Goal: Information Seeking & Learning: Compare options

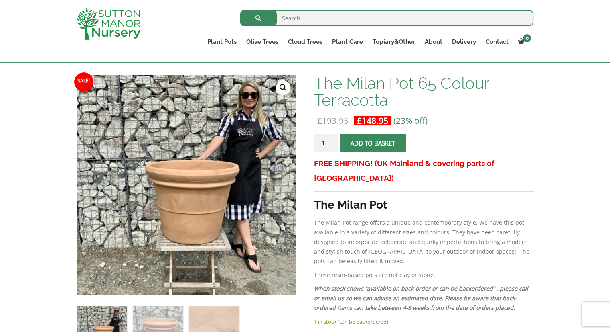
scroll to position [112, 0]
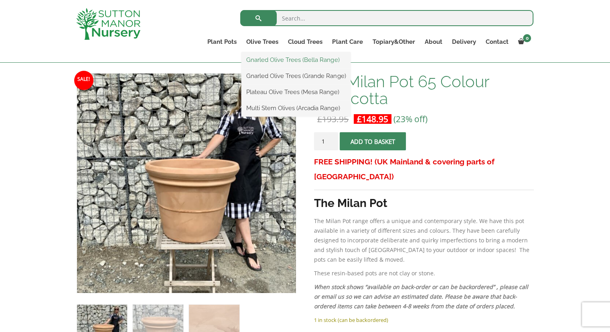
click at [268, 61] on link "Gnarled Olive Trees (Bella Range)" at bounding box center [296, 60] width 109 height 12
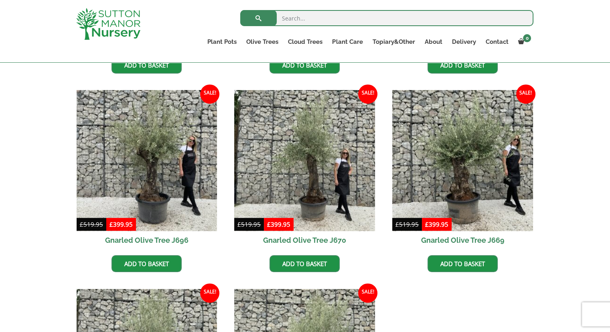
scroll to position [401, 0]
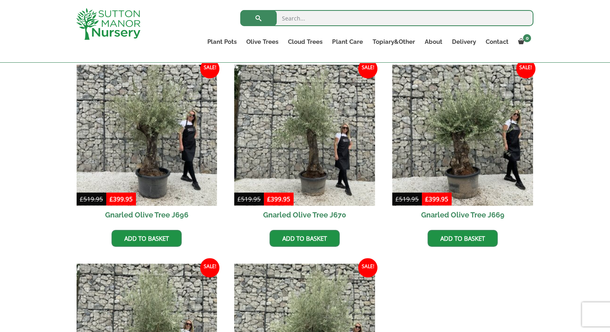
click at [37, 203] on div "All Gnarled Olive Trees Gnarled Patio Pot Olives Gnarled Low Bowl Multi Stems M…" at bounding box center [305, 160] width 610 height 675
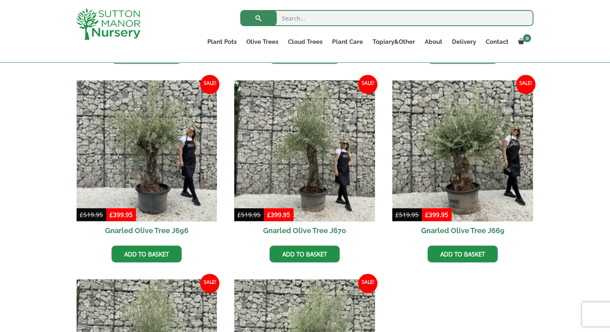
scroll to position [385, 0]
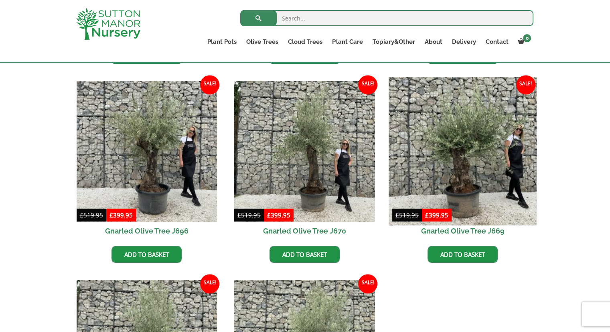
click at [456, 157] on img at bounding box center [463, 151] width 148 height 148
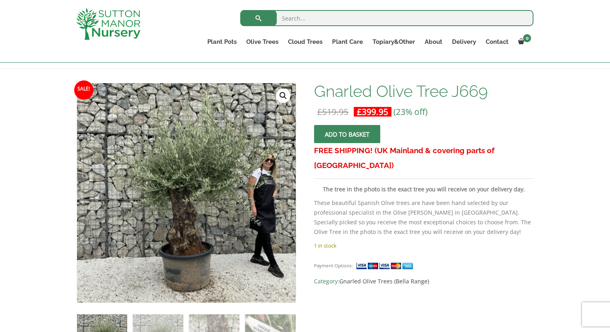
scroll to position [96, 0]
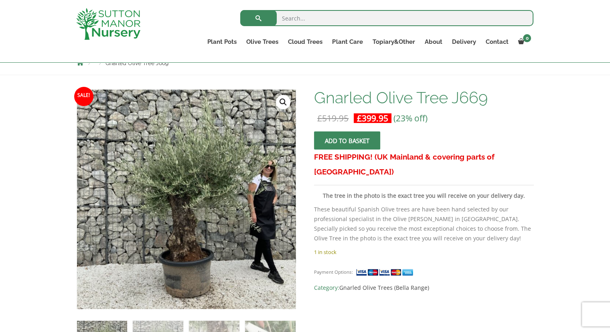
click at [281, 107] on link "🔍" at bounding box center [283, 102] width 14 height 14
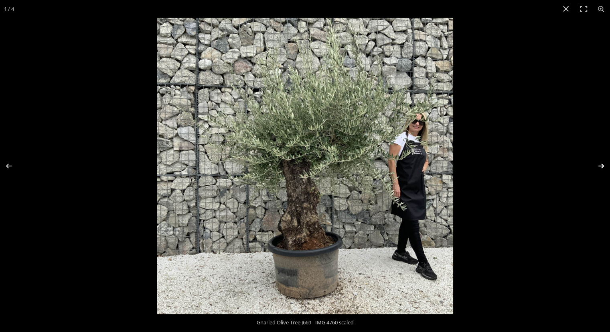
click at [599, 166] on button "Next (arrow right)" at bounding box center [596, 166] width 28 height 40
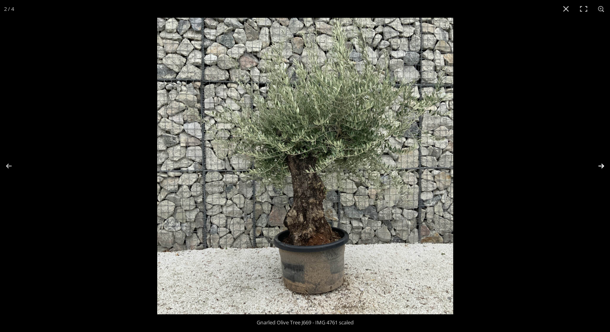
click at [599, 166] on button "Next (arrow right)" at bounding box center [596, 166] width 28 height 40
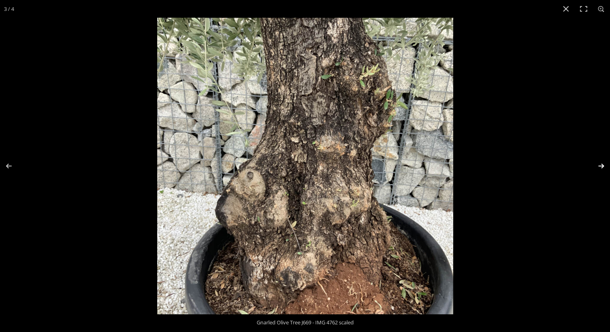
click at [599, 166] on button "Next (arrow right)" at bounding box center [596, 166] width 28 height 40
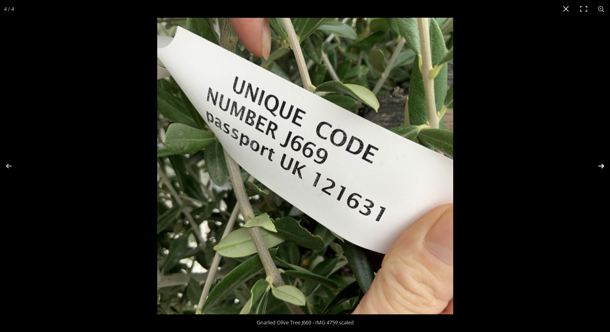
click at [599, 166] on button "Next (arrow right)" at bounding box center [596, 166] width 28 height 40
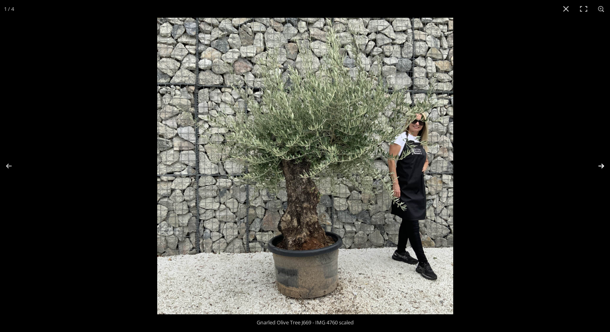
click at [599, 166] on button "Next (arrow right)" at bounding box center [596, 166] width 28 height 40
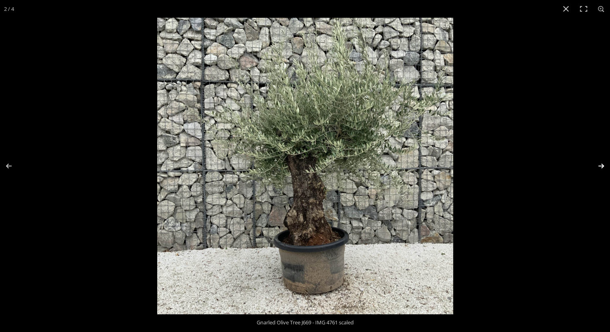
click at [599, 166] on button "Next (arrow right)" at bounding box center [596, 166] width 28 height 40
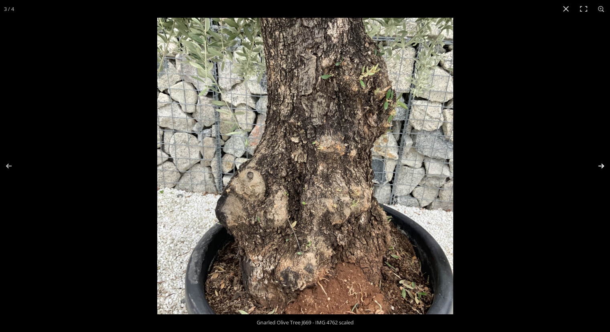
click at [599, 166] on button "Next (arrow right)" at bounding box center [596, 166] width 28 height 40
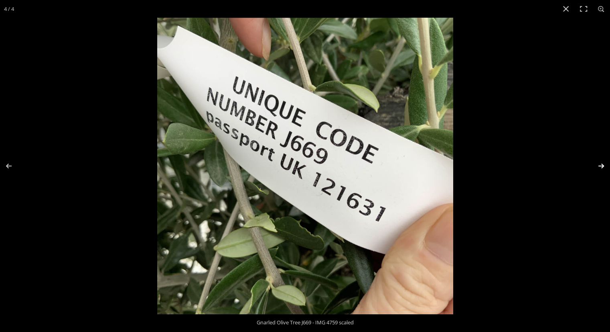
click at [599, 166] on button "Next (arrow right)" at bounding box center [596, 166] width 28 height 40
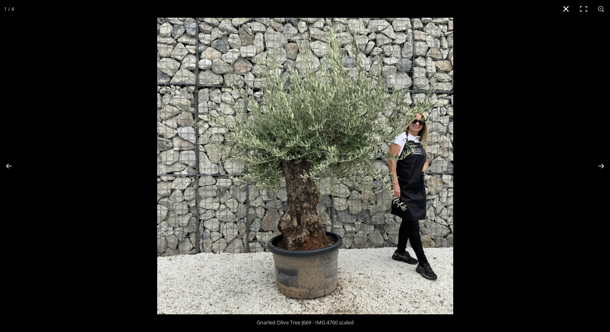
click at [566, 7] on button "Close (Esc)" at bounding box center [566, 9] width 18 height 18
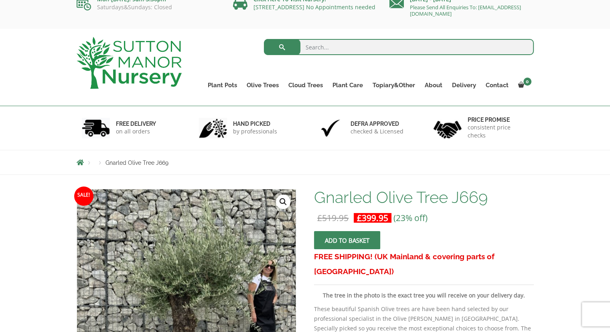
scroll to position [0, 0]
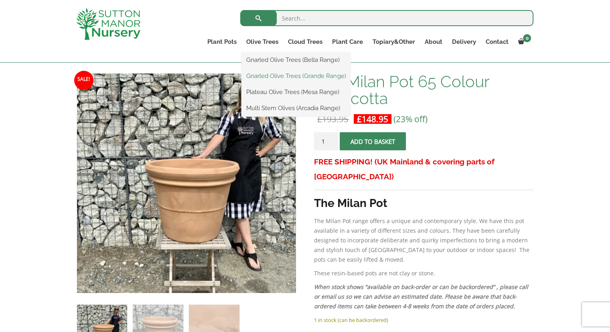
click at [269, 76] on link "Gnarled Olive Trees (Grande Range)" at bounding box center [296, 76] width 109 height 12
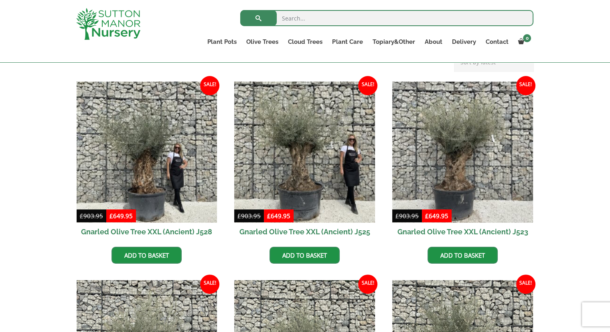
scroll to position [188, 0]
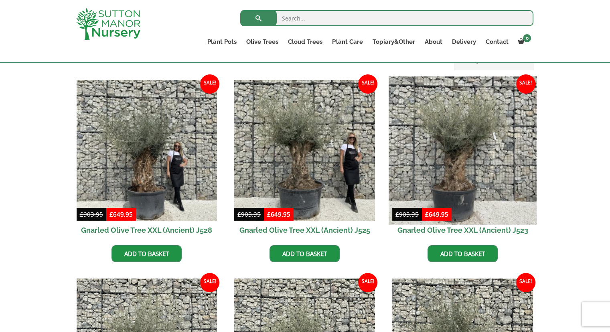
click at [449, 143] on img at bounding box center [463, 150] width 148 height 148
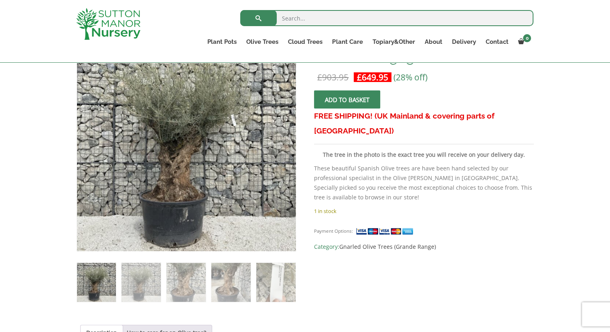
scroll to position [80, 0]
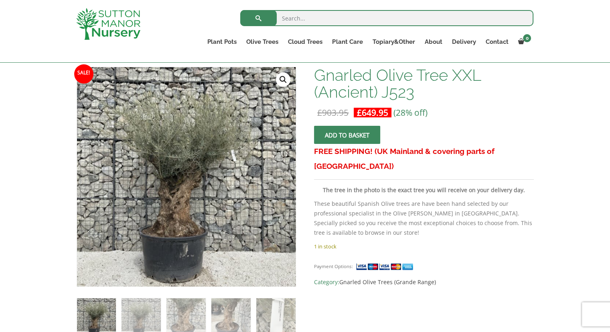
scroll to position [96, 0]
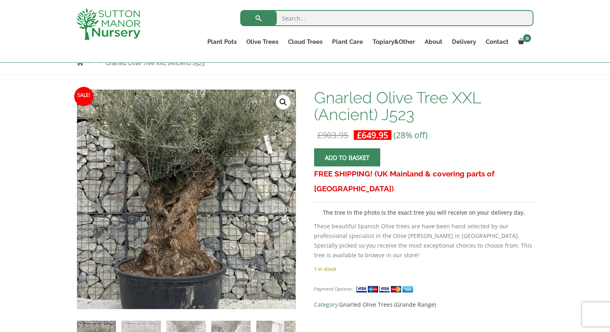
click at [178, 232] on img at bounding box center [192, 179] width 356 height 356
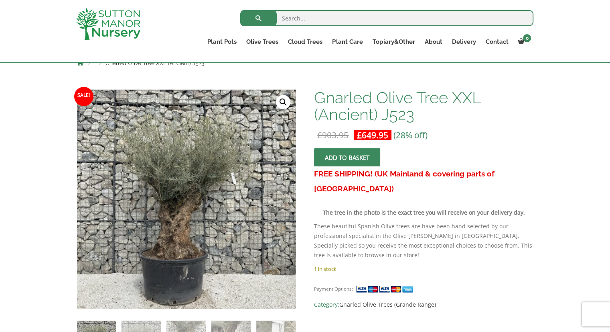
click at [283, 102] on link "🔍" at bounding box center [283, 102] width 14 height 14
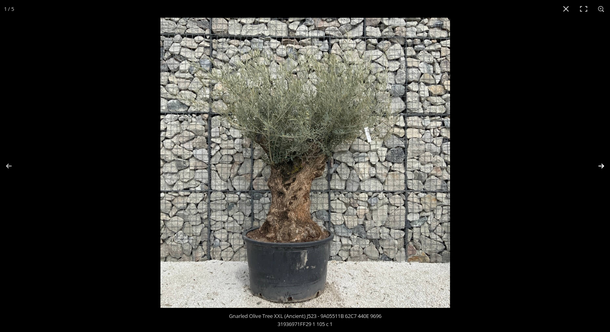
click at [603, 165] on button "Next (arrow right)" at bounding box center [596, 166] width 28 height 40
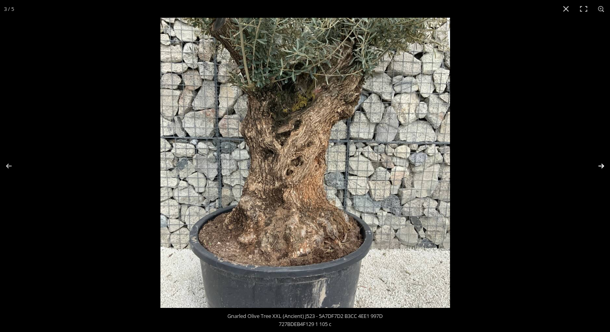
click at [603, 165] on button "Next (arrow right)" at bounding box center [596, 166] width 28 height 40
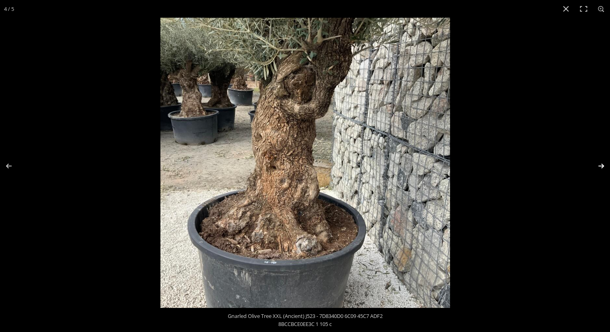
click at [603, 165] on button "Next (arrow right)" at bounding box center [596, 166] width 28 height 40
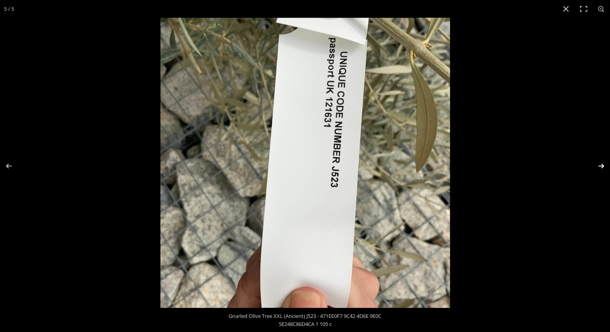
click at [603, 165] on button "Next (arrow right)" at bounding box center [596, 166] width 28 height 40
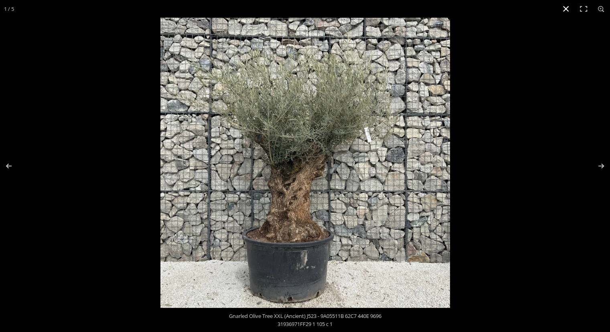
click at [565, 10] on button "Close (Esc)" at bounding box center [566, 9] width 18 height 18
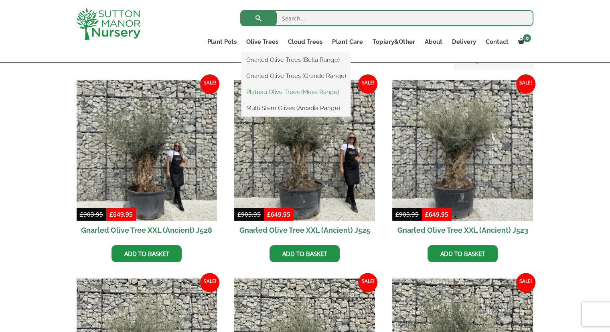
click at [275, 94] on link "Plateau Olive Trees (Mesa Range)" at bounding box center [296, 92] width 109 height 12
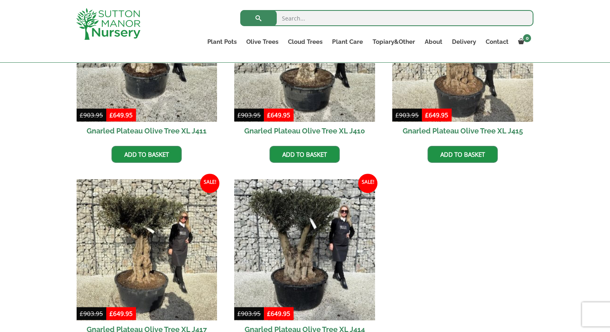
scroll to position [449, 0]
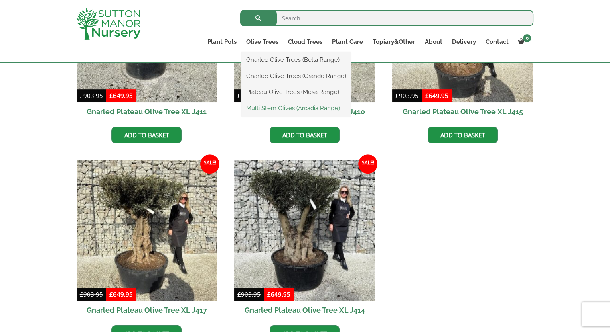
click at [275, 106] on link "Multi Stem Olives (Arcadia Range)" at bounding box center [296, 108] width 109 height 12
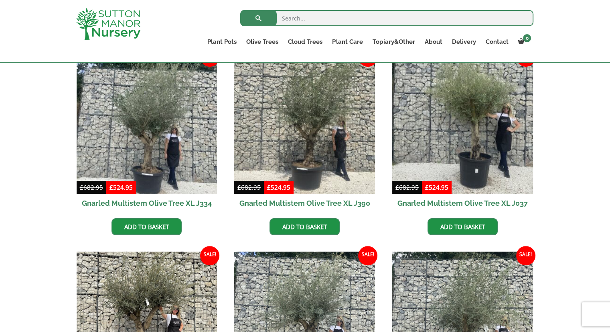
scroll to position [353, 0]
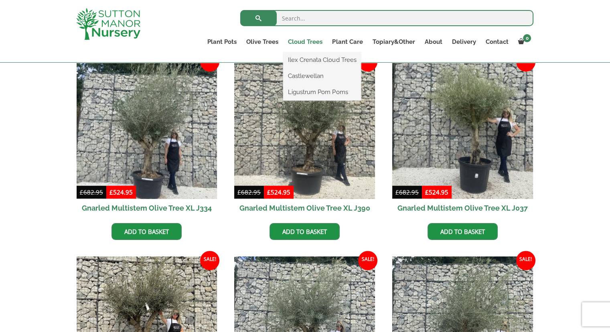
click at [302, 41] on link "Cloud Trees" at bounding box center [305, 41] width 44 height 11
click at [307, 59] on link "Ilex Crenata Cloud Trees" at bounding box center [322, 60] width 78 height 12
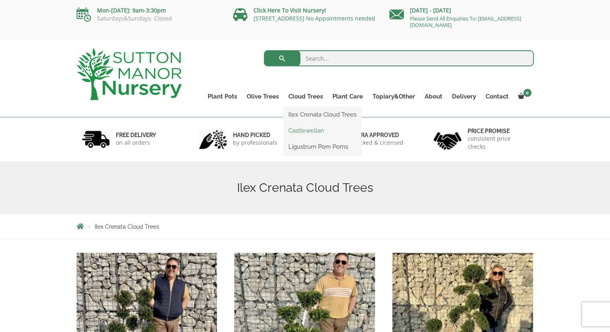
click at [310, 132] on link "Castlewellan" at bounding box center [323, 130] width 78 height 12
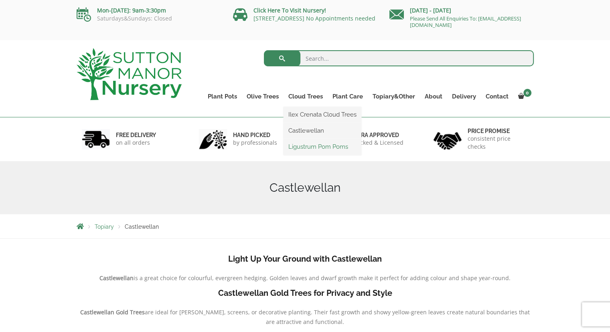
click at [306, 148] on link "Ligustrum Pom Poms" at bounding box center [323, 146] width 78 height 12
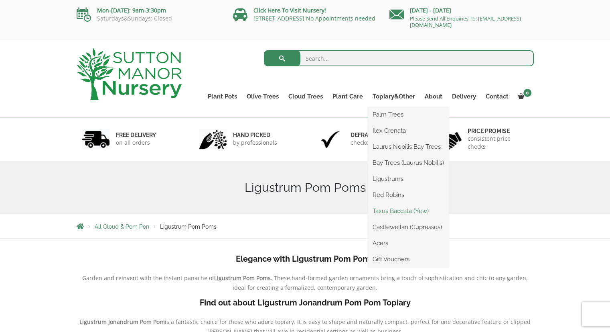
click at [387, 212] on link "Taxus Baccata (Yew)" at bounding box center [408, 211] width 81 height 12
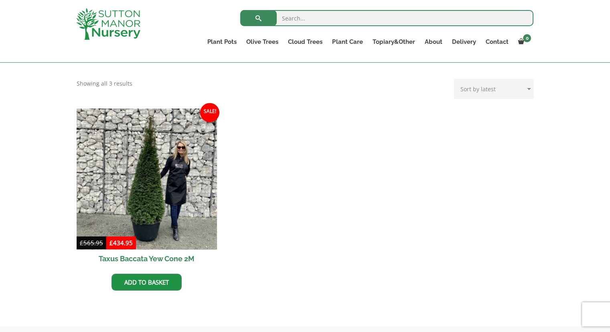
scroll to position [321, 0]
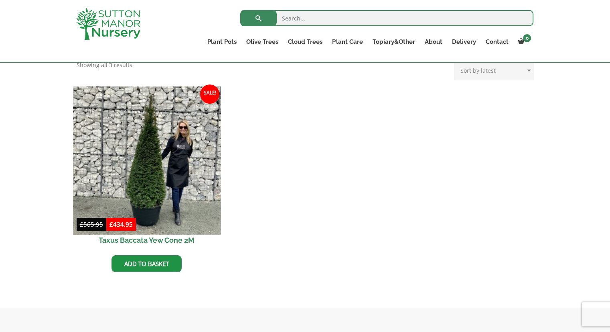
click at [149, 169] on img at bounding box center [147, 160] width 148 height 148
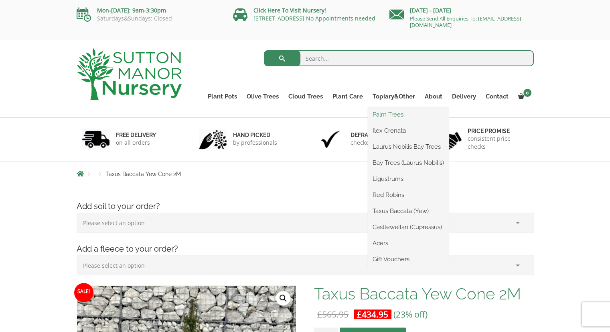
click at [383, 116] on link "Palm Trees" at bounding box center [408, 114] width 81 height 12
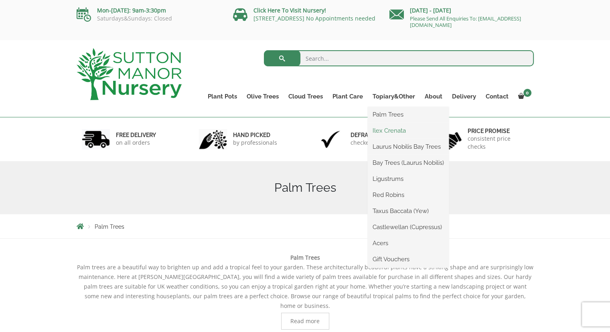
click at [391, 130] on link "Ilex Crenata" at bounding box center [408, 130] width 81 height 12
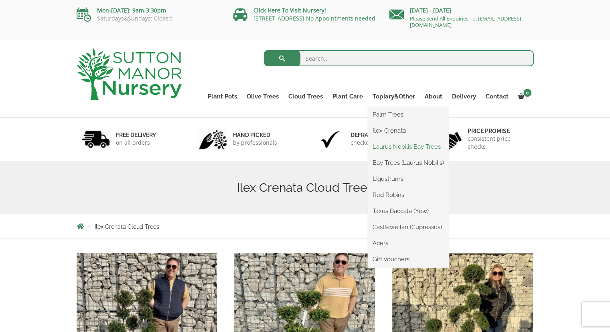
click at [388, 148] on link "Laurus Nobilis Bay Trees" at bounding box center [408, 146] width 81 height 12
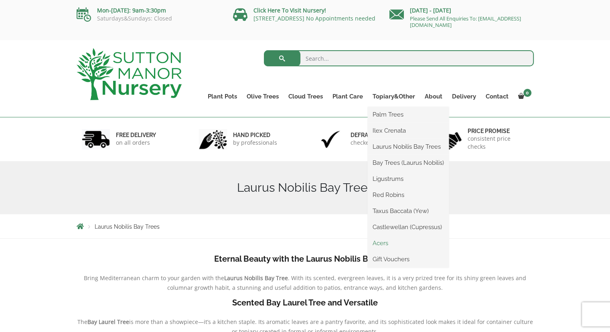
click at [381, 243] on link "Acers" at bounding box center [408, 243] width 81 height 12
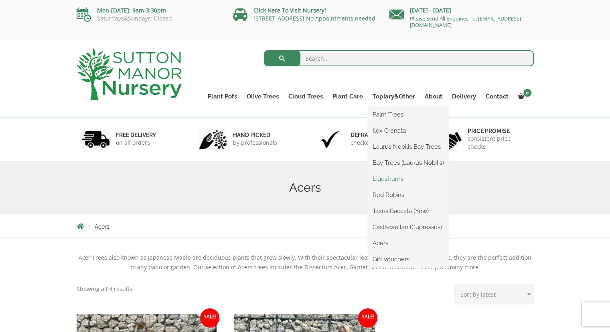
click at [393, 179] on link "Ligustrums" at bounding box center [408, 179] width 81 height 12
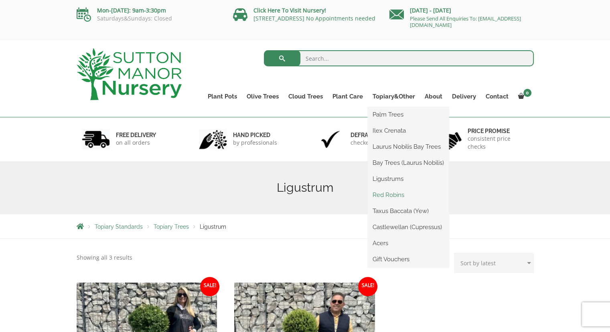
click at [389, 198] on link "Red Robins" at bounding box center [408, 195] width 81 height 12
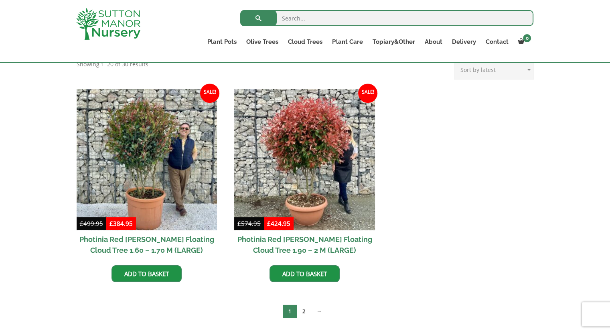
scroll to position [321, 0]
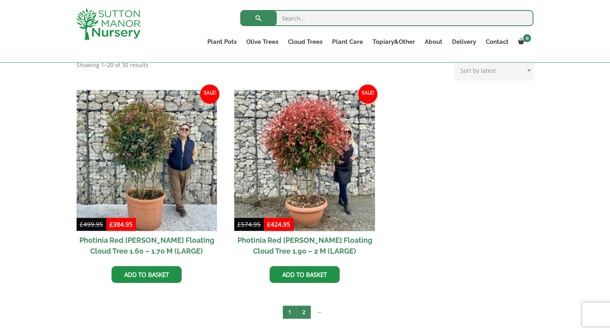
click at [306, 310] on link "2" at bounding box center [304, 311] width 14 height 13
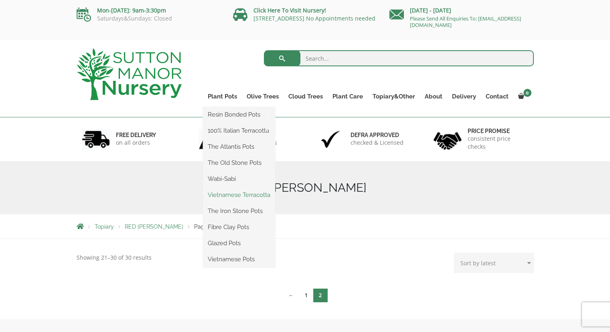
click at [227, 195] on link "Vietnamese Terracotta" at bounding box center [239, 195] width 72 height 12
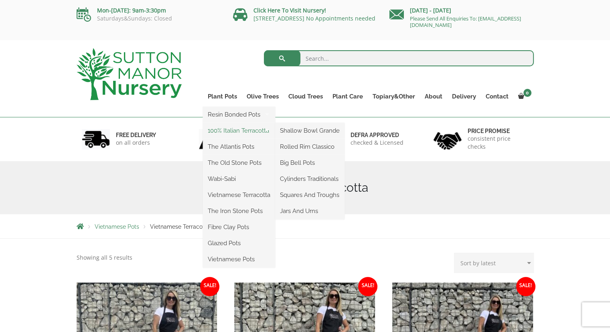
click at [234, 132] on link "100% Italian Terracotta" at bounding box center [239, 130] width 72 height 12
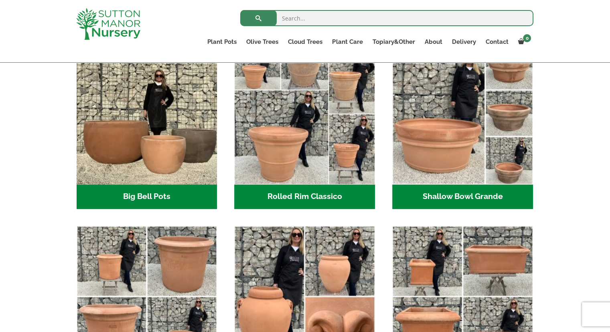
scroll to position [273, 0]
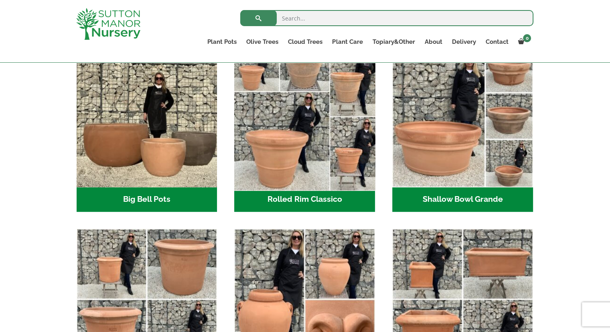
click at [289, 140] on img "Visit product category Rolled Rim Classico" at bounding box center [305, 117] width 148 height 148
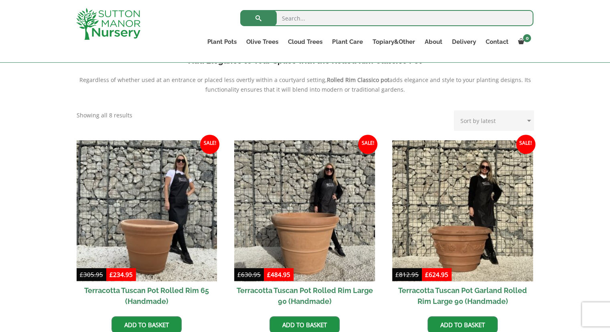
scroll to position [289, 0]
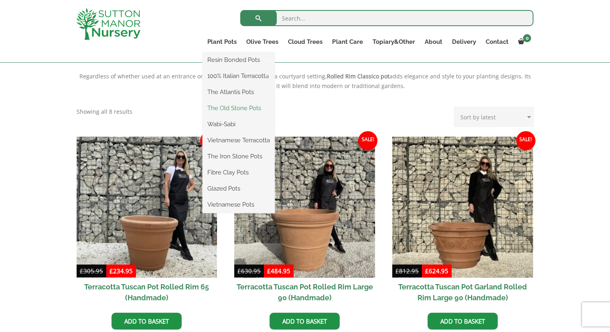
click at [226, 109] on link "The Old Stone Pots" at bounding box center [239, 108] width 72 height 12
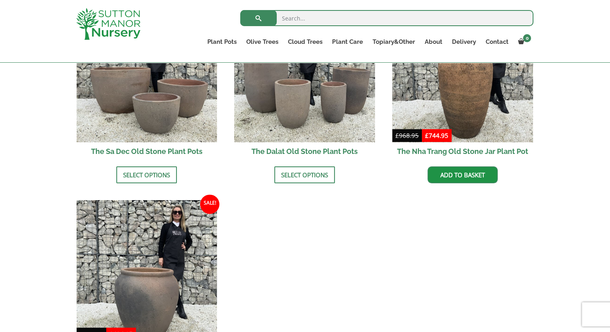
scroll to position [626, 0]
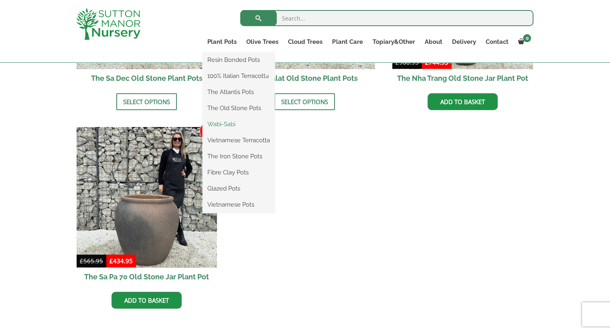
click at [230, 121] on link "Wabi-Sabi" at bounding box center [239, 124] width 72 height 12
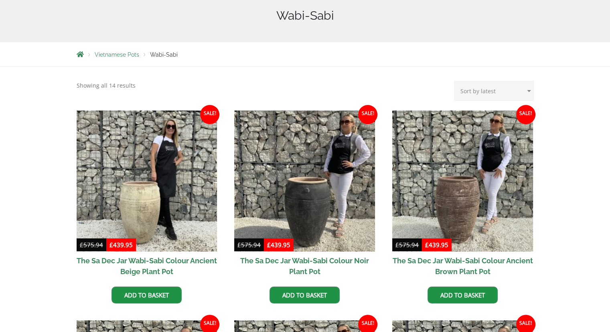
scroll to position [209, 0]
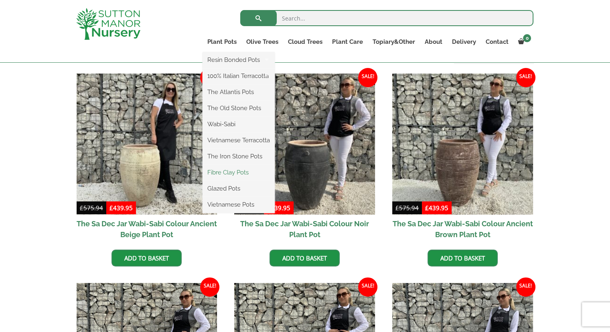
click at [222, 174] on link "Fibre Clay Pots" at bounding box center [239, 172] width 72 height 12
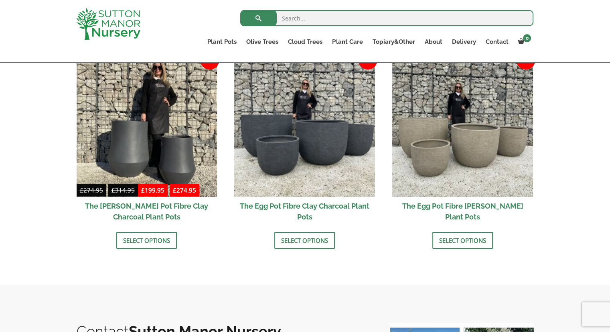
scroll to position [273, 0]
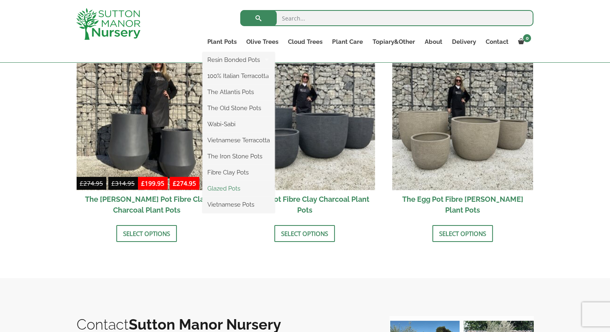
click at [220, 188] on link "Glazed Pots" at bounding box center [239, 188] width 72 height 12
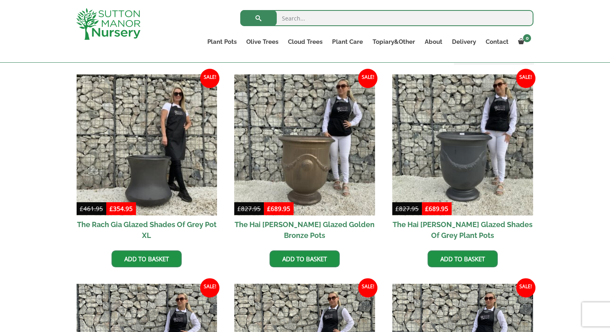
scroll to position [193, 0]
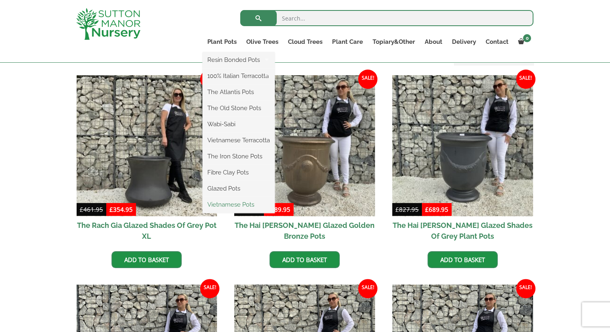
click at [229, 203] on link "Vietnamese Pots" at bounding box center [239, 204] width 72 height 12
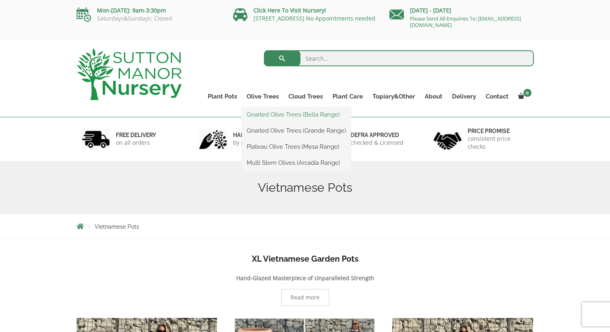
click at [270, 116] on link "Gnarled Olive Trees (Bella Range)" at bounding box center [296, 114] width 109 height 12
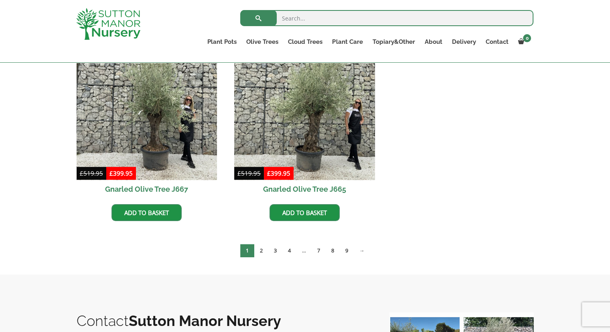
scroll to position [626, 0]
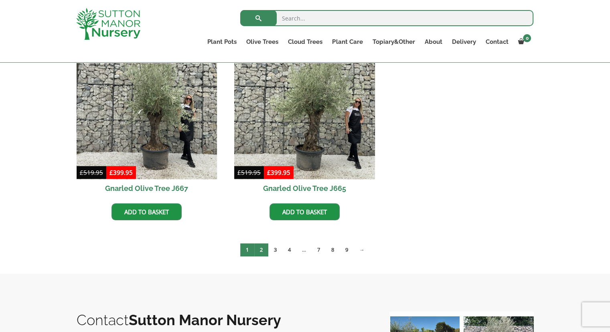
click at [261, 248] on link "2" at bounding box center [261, 249] width 14 height 13
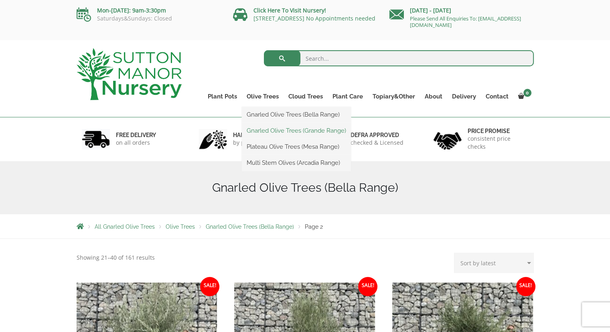
click at [268, 131] on link "Gnarled Olive Trees (Grande Range)" at bounding box center [296, 130] width 109 height 12
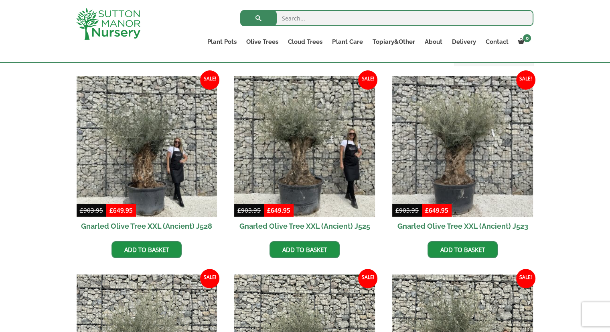
scroll to position [193, 0]
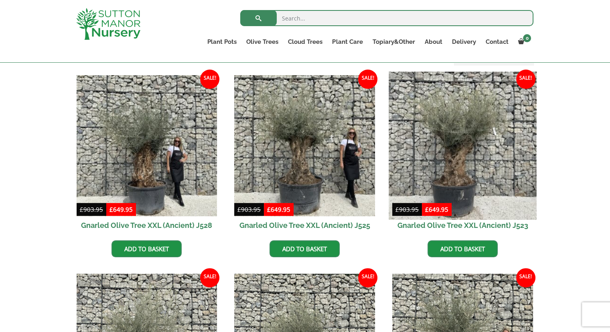
click at [449, 169] on img at bounding box center [463, 145] width 148 height 148
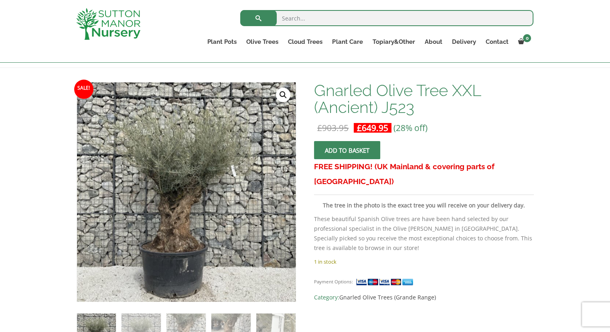
scroll to position [109, 0]
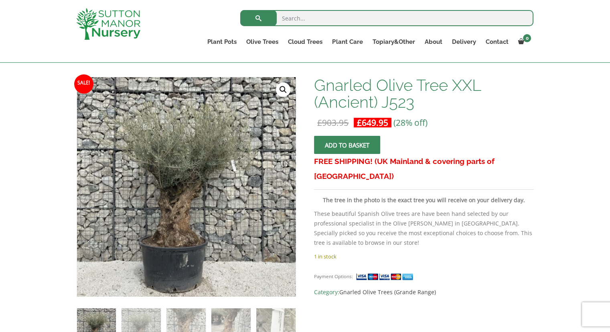
click at [281, 88] on link "🔍" at bounding box center [283, 89] width 14 height 14
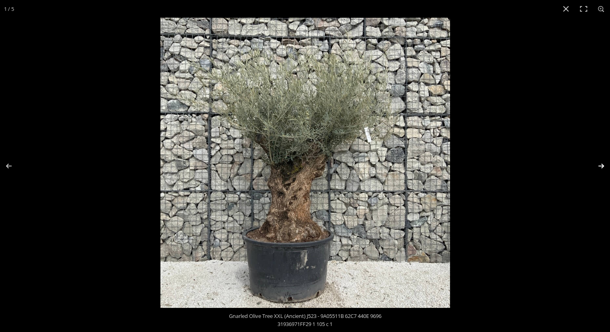
click at [599, 166] on button "Next (arrow right)" at bounding box center [596, 166] width 28 height 40
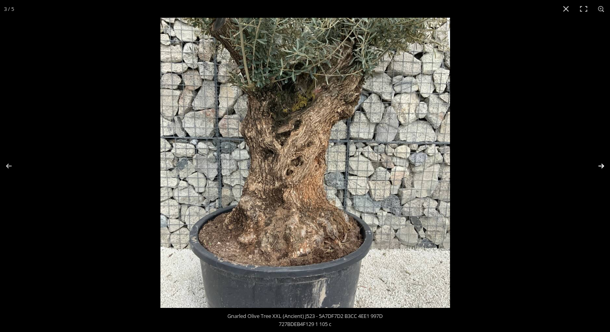
click at [599, 166] on button "Next (arrow right)" at bounding box center [596, 166] width 28 height 40
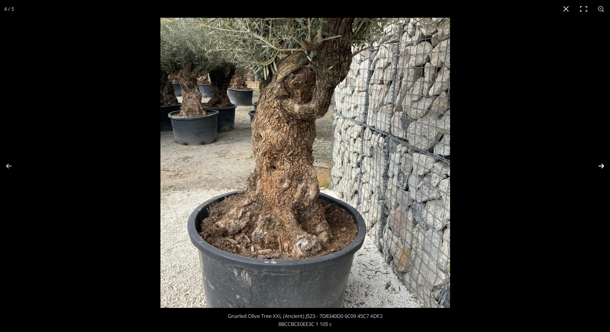
click at [599, 166] on button "Next (arrow right)" at bounding box center [596, 166] width 28 height 40
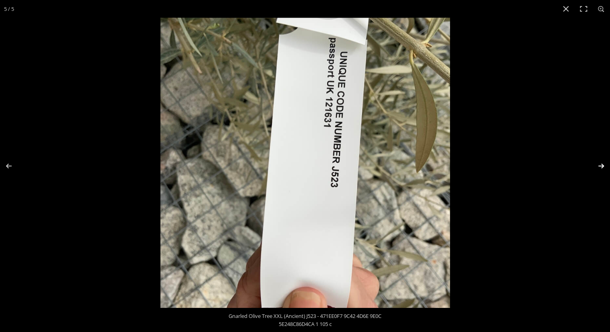
click at [599, 166] on button "Next (arrow right)" at bounding box center [596, 166] width 28 height 40
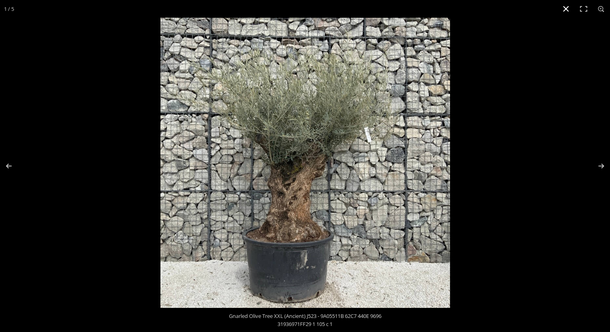
click at [565, 9] on button "Close (Esc)" at bounding box center [566, 9] width 18 height 18
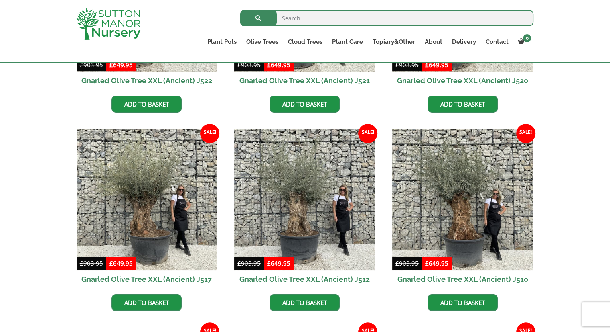
scroll to position [562, 0]
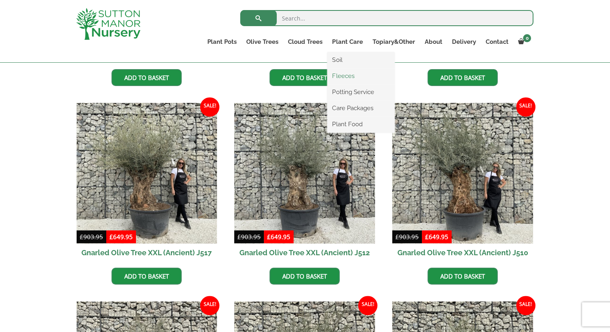
click at [344, 77] on link "Fleeces" at bounding box center [360, 76] width 67 height 12
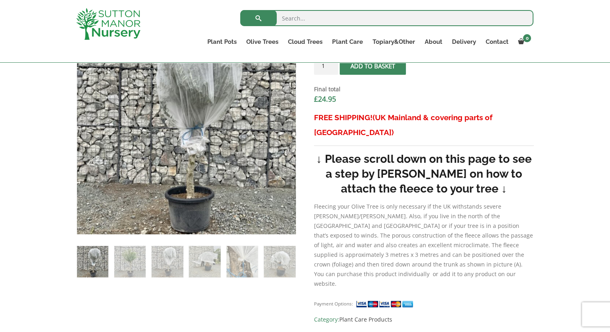
scroll to position [257, 0]
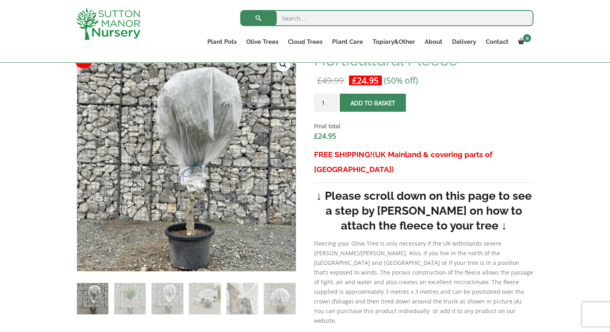
scroll to position [209, 0]
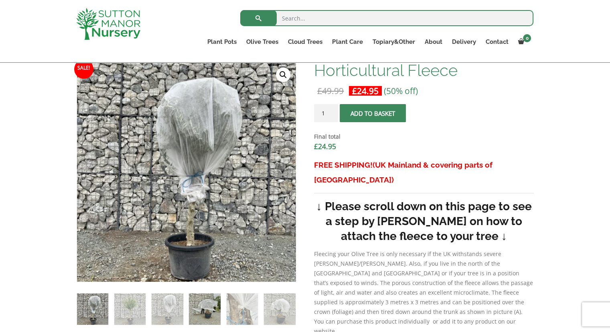
click at [210, 311] on img at bounding box center [205, 309] width 32 height 32
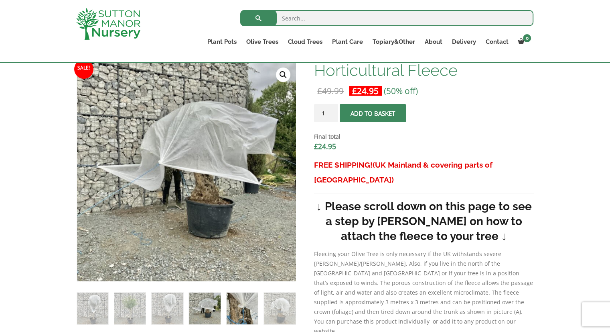
click at [250, 311] on img at bounding box center [243, 308] width 32 height 32
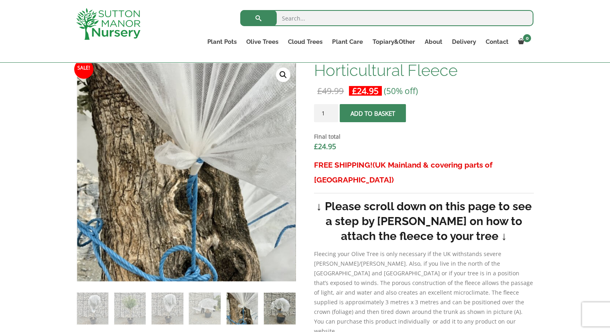
click at [280, 311] on img at bounding box center [280, 308] width 32 height 32
